Goal: Task Accomplishment & Management: Manage account settings

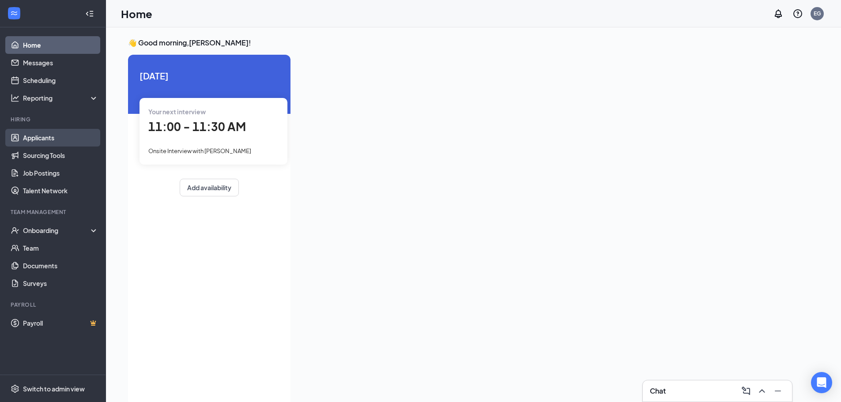
click at [46, 140] on link "Applicants" at bounding box center [61, 138] width 76 height 18
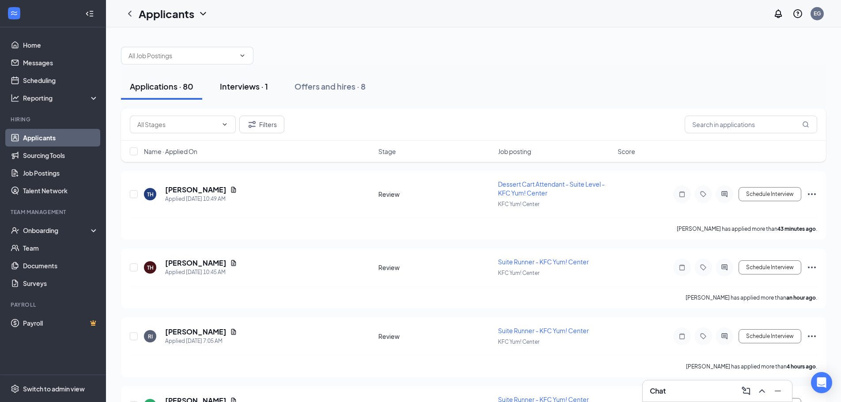
click at [243, 82] on div "Interviews · 1" at bounding box center [244, 86] width 48 height 11
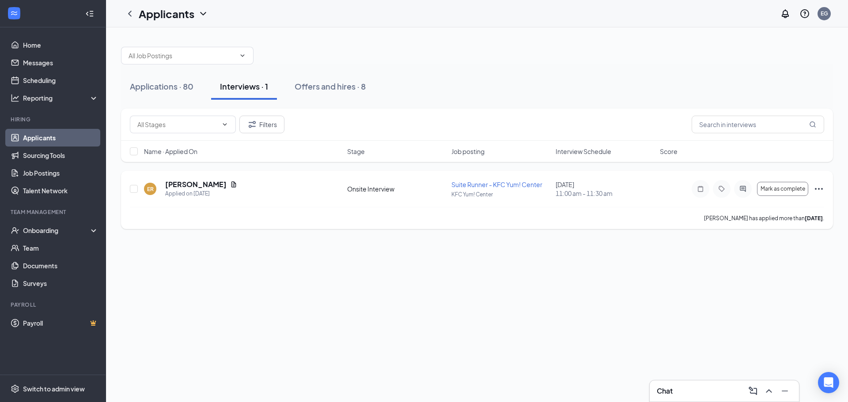
click at [817, 191] on icon "Ellipses" at bounding box center [818, 189] width 11 height 11
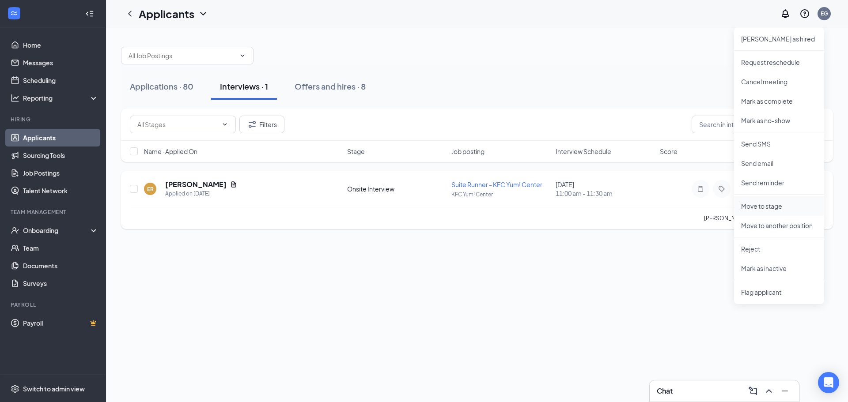
click at [771, 205] on p "Move to stage" at bounding box center [779, 206] width 76 height 9
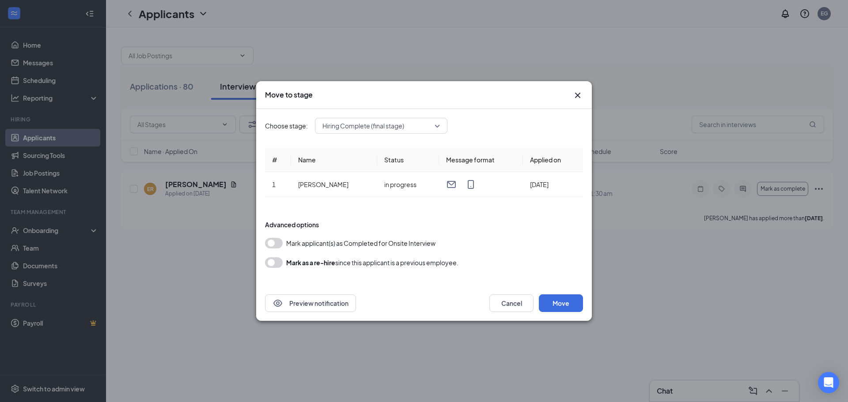
click at [393, 124] on span "Hiring Complete (final stage)" at bounding box center [363, 125] width 82 height 13
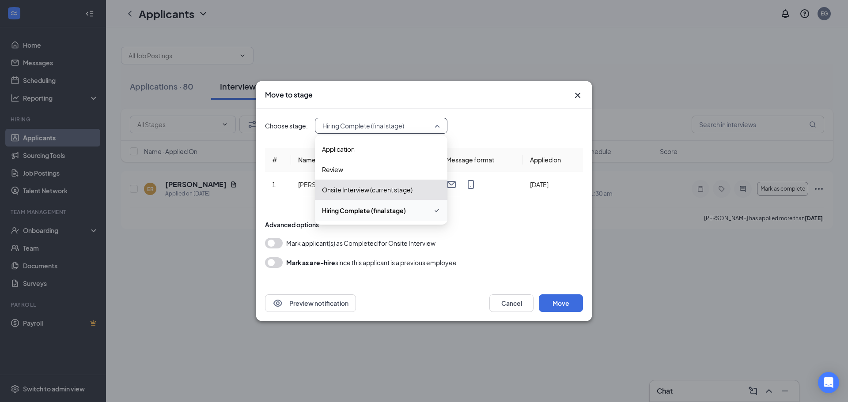
click at [378, 213] on span "Hiring Complete (final stage)" at bounding box center [364, 211] width 84 height 10
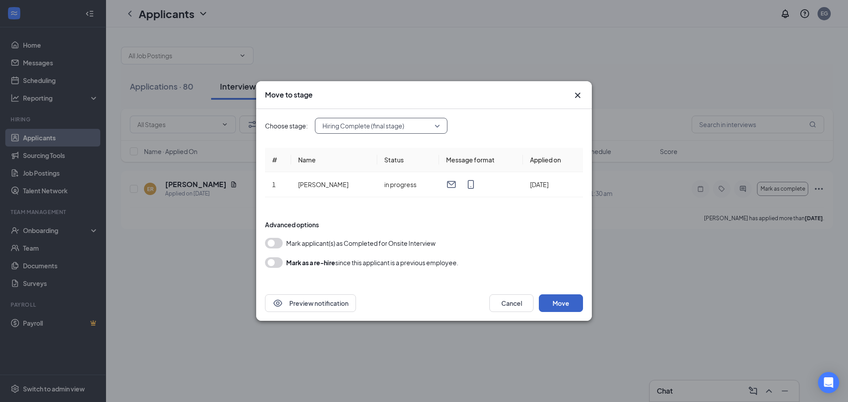
click at [554, 306] on button "Move" at bounding box center [561, 304] width 44 height 18
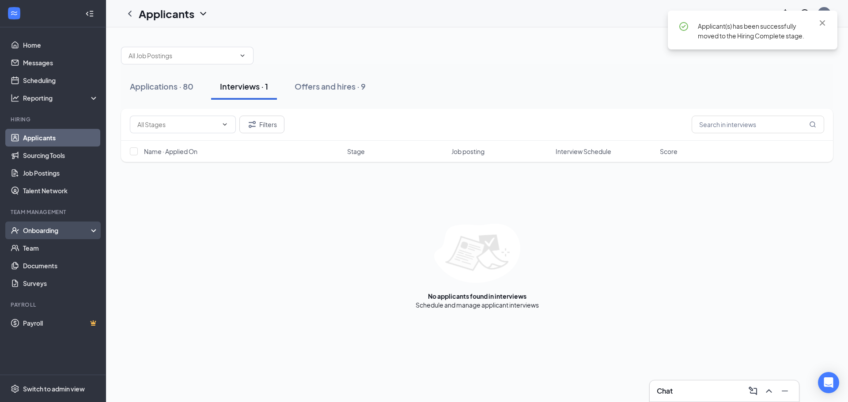
click at [49, 230] on div "Onboarding" at bounding box center [57, 230] width 68 height 9
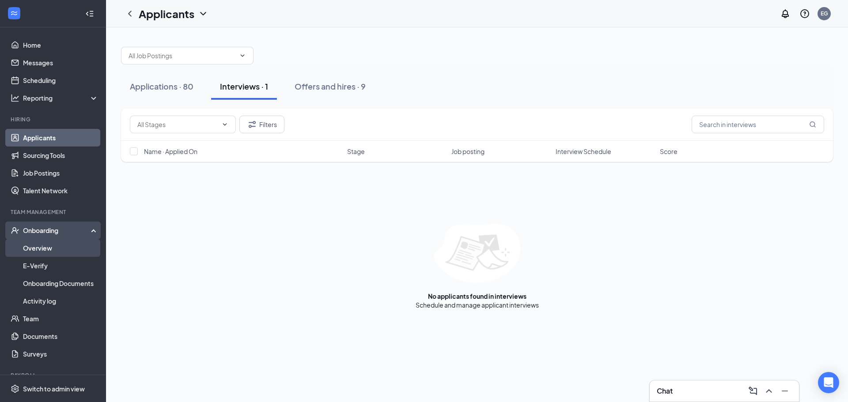
click at [38, 247] on link "Overview" at bounding box center [61, 248] width 76 height 18
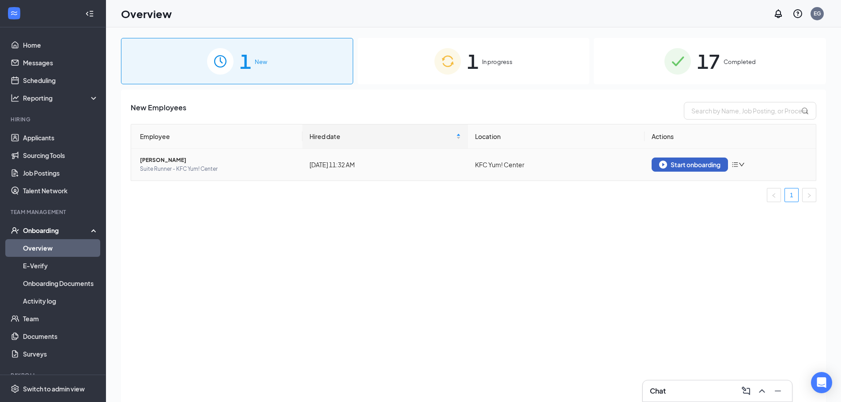
click at [688, 167] on div "Start onboarding" at bounding box center [689, 165] width 61 height 8
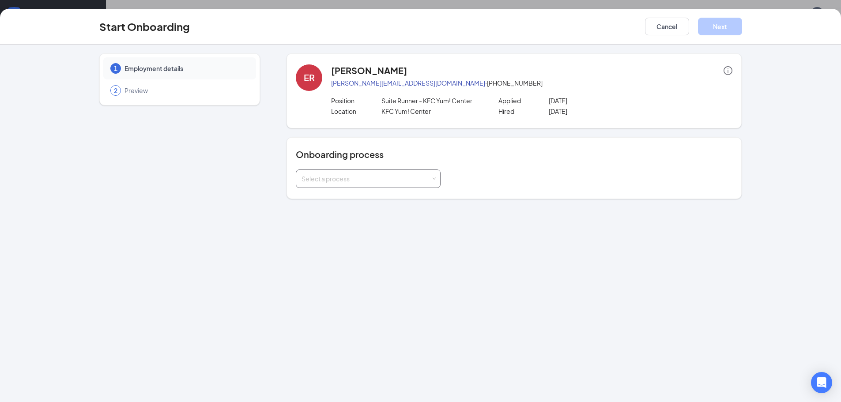
click at [370, 173] on div "Select a process" at bounding box center [368, 179] width 133 height 18
click at [342, 229] on span "Louisville Onboarding - Suites Dept" at bounding box center [349, 229] width 101 height 8
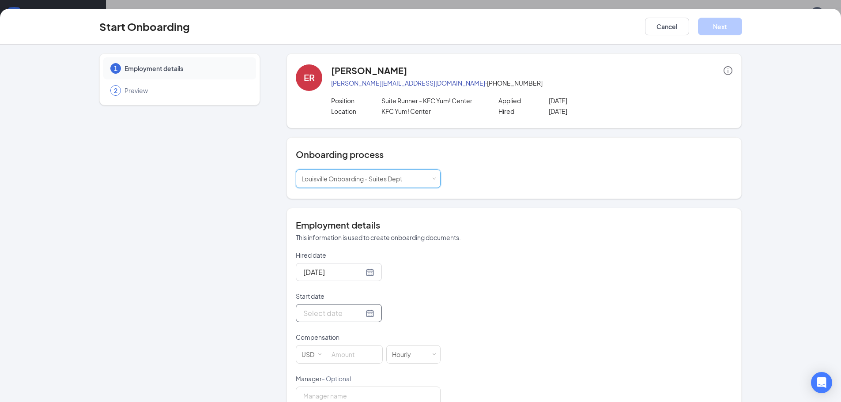
click at [360, 311] on div at bounding box center [338, 313] width 71 height 11
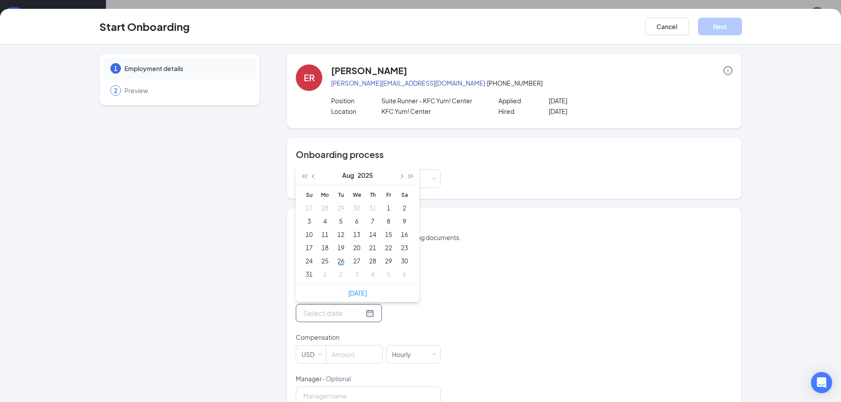
type input "[DATE]"
click at [400, 178] on button "button" at bounding box center [401, 175] width 10 height 18
type input "[DATE]"
click at [306, 221] on div "7" at bounding box center [309, 221] width 11 height 11
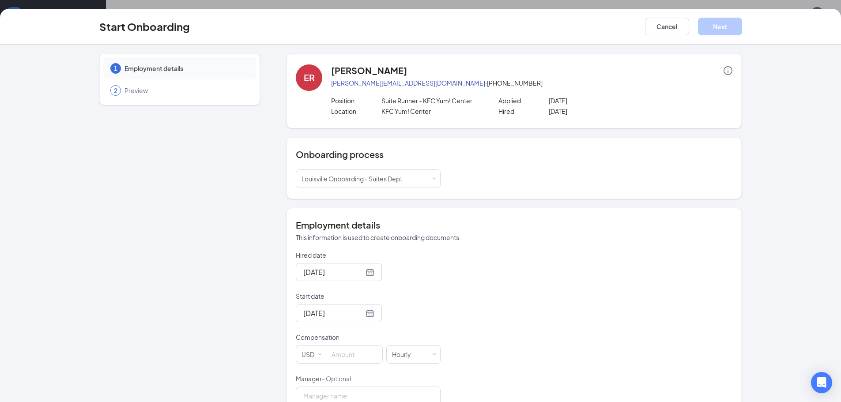
click at [449, 338] on div "Hired date [DATE] Start date [DATE] [DATE] Su Mo Tu We Th Fr Sa 31 1 2 3 4 5 6 …" at bounding box center [514, 349] width 437 height 196
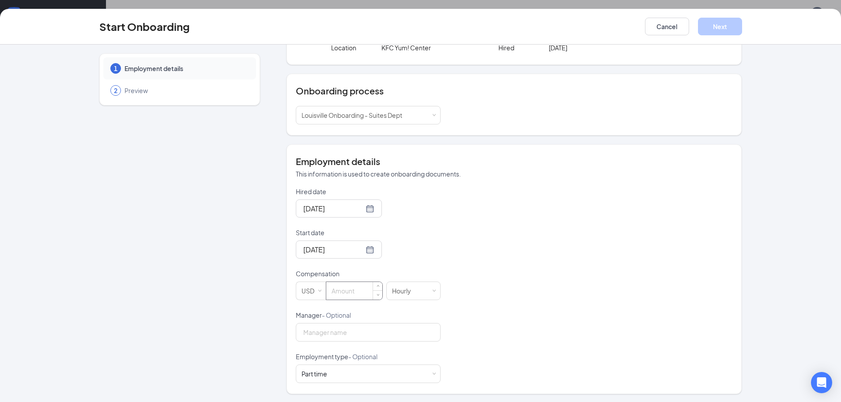
scroll to position [64, 0]
click at [343, 283] on input at bounding box center [354, 290] width 56 height 18
type input "15"
click at [511, 335] on div "Hired date [DATE] Start date [DATE] [DATE] Su Mo Tu We Th Fr Sa 31 1 2 3 4 5 6 …" at bounding box center [514, 284] width 437 height 196
click at [316, 331] on input "Manager - Optional" at bounding box center [368, 331] width 145 height 19
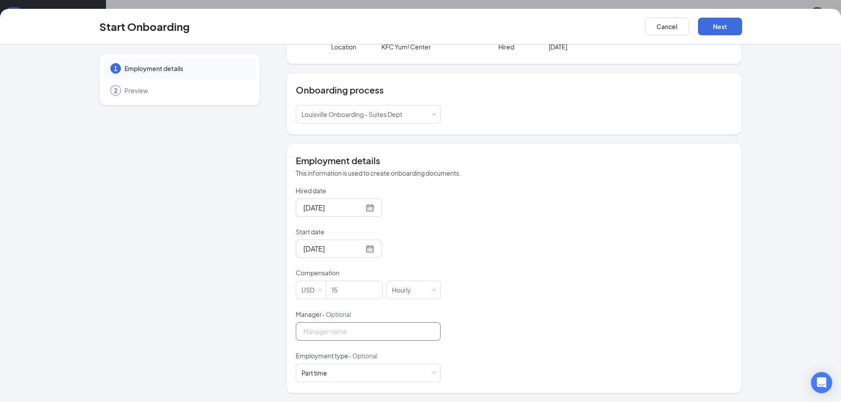
type input "[PERSON_NAME]"
click at [534, 337] on div "Hired date [DATE] Start date [DATE] [DATE] Su Mo Tu We Th Fr Sa 31 1 2 3 4 5 6 …" at bounding box center [514, 284] width 437 height 196
click at [713, 30] on button "Next" at bounding box center [720, 27] width 44 height 18
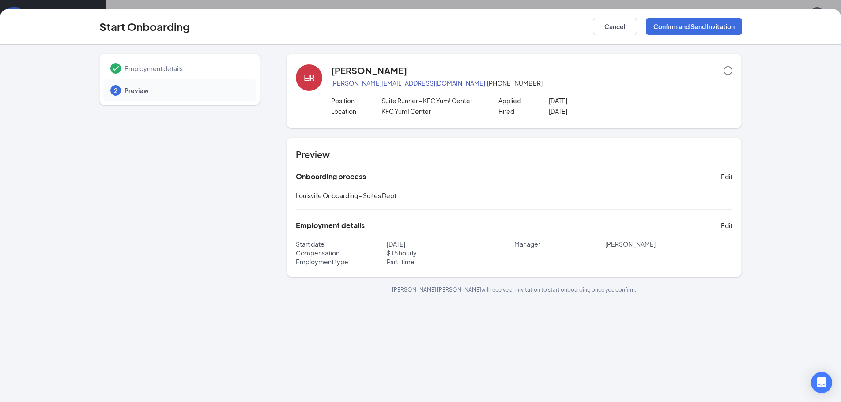
scroll to position [0, 0]
click at [665, 31] on button "Confirm and Send Invitation" at bounding box center [694, 27] width 96 height 18
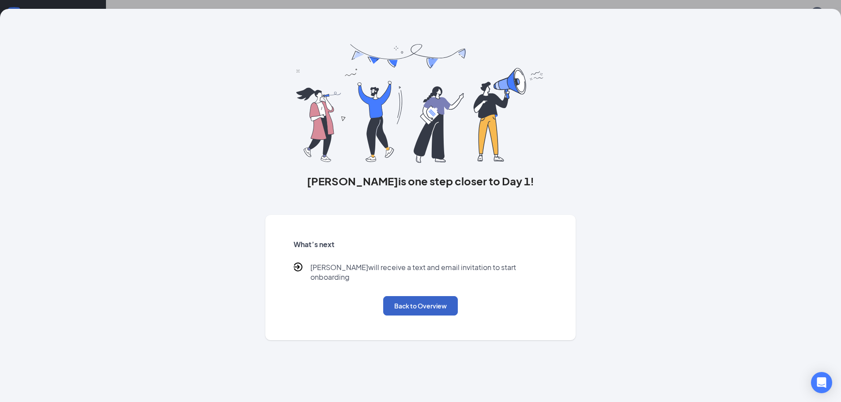
click at [408, 296] on button "Back to Overview" at bounding box center [420, 305] width 75 height 19
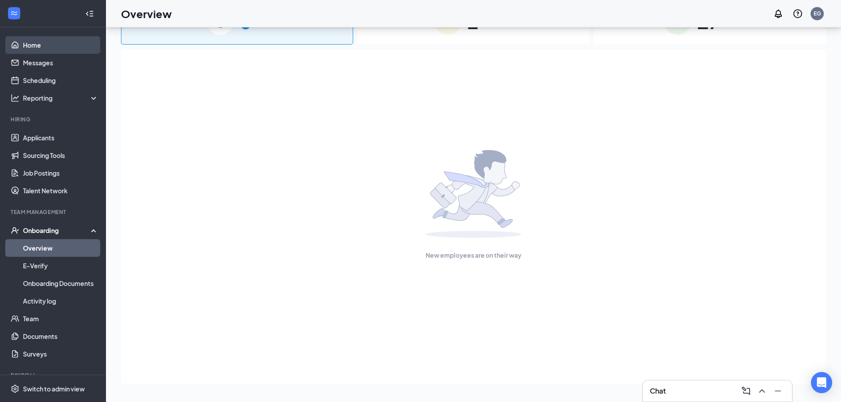
click at [31, 43] on link "Home" at bounding box center [61, 45] width 76 height 18
